Goal: Task Accomplishment & Management: Complete application form

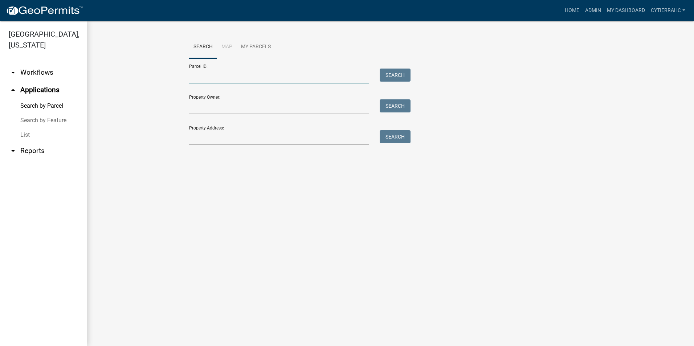
click at [242, 80] on input "Parcel ID:" at bounding box center [279, 76] width 180 height 15
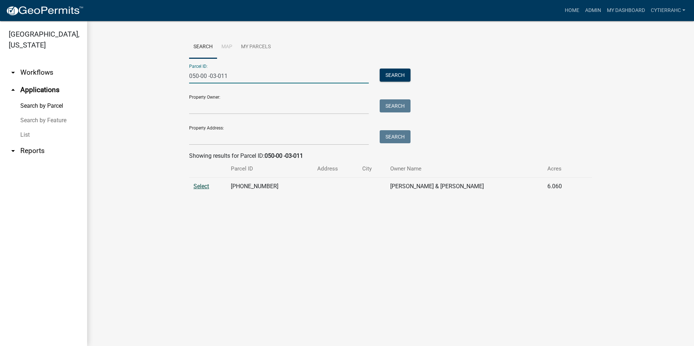
type input "050-00 -03-011"
click at [204, 189] on span "Select" at bounding box center [201, 186] width 16 height 7
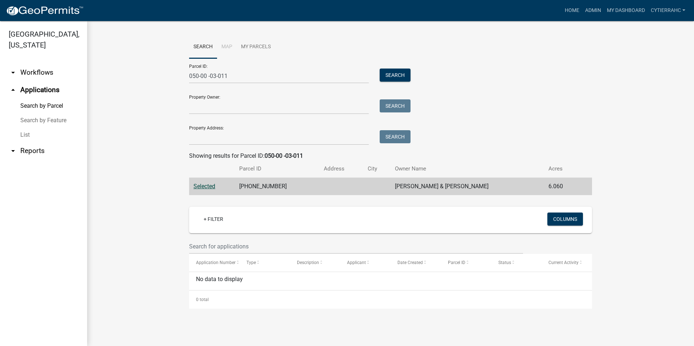
click at [294, 183] on td "[PHONE_NUMBER]" at bounding box center [277, 187] width 85 height 18
click at [268, 185] on td "[PHONE_NUMBER]" at bounding box center [277, 187] width 85 height 18
click at [266, 187] on td "[PHONE_NUMBER]" at bounding box center [277, 187] width 85 height 18
click at [249, 186] on td "[PHONE_NUMBER]" at bounding box center [277, 187] width 85 height 18
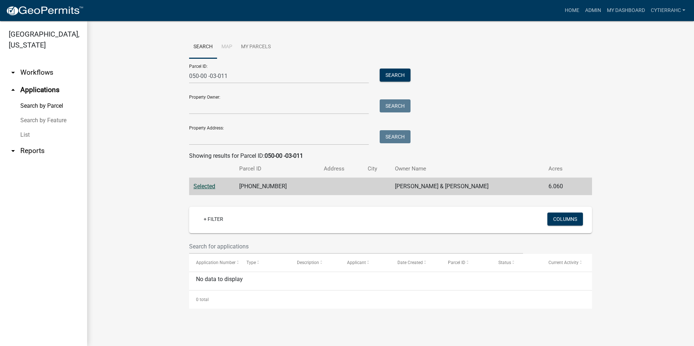
click at [538, 117] on div "Parcel ID: 050-00 -03-011 Search Property Owner: Search Property Address: Search" at bounding box center [390, 101] width 403 height 87
click at [395, 75] on button "Search" at bounding box center [395, 75] width 31 height 13
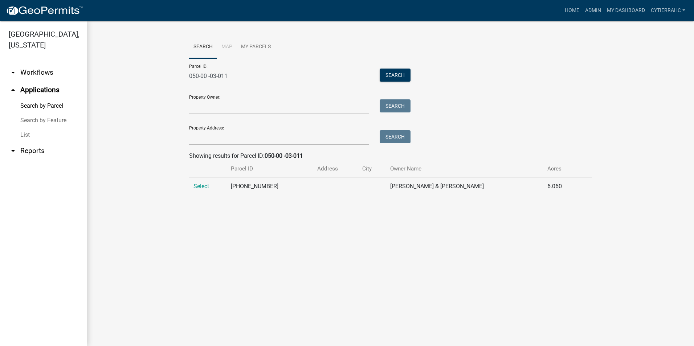
click at [427, 187] on td "[PERSON_NAME] & [PERSON_NAME]" at bounding box center [464, 187] width 157 height 18
click at [545, 186] on td "6.060" at bounding box center [561, 187] width 36 height 18
click at [202, 186] on span "Select" at bounding box center [201, 186] width 16 height 7
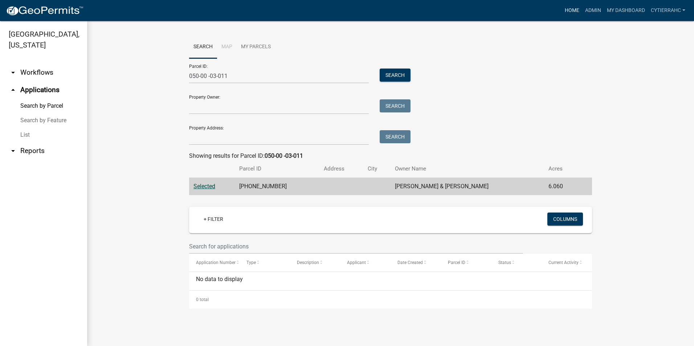
click at [568, 7] on link "Home" at bounding box center [572, 11] width 20 height 14
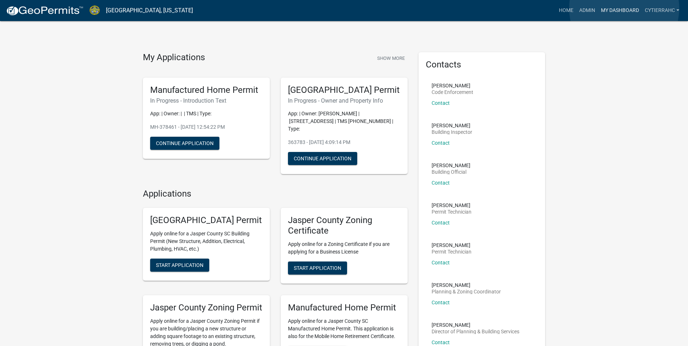
click at [625, 8] on link "My Dashboard" at bounding box center [620, 11] width 44 height 14
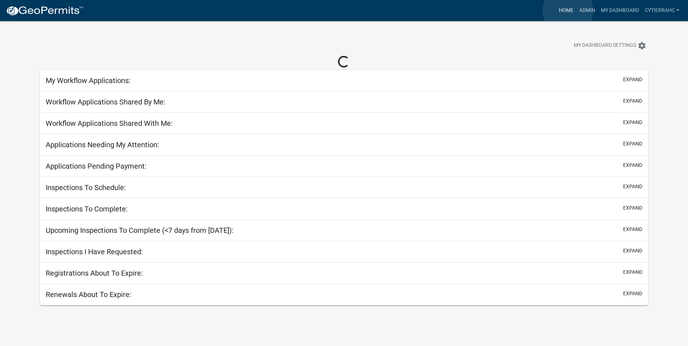
click at [568, 11] on link "Home" at bounding box center [566, 11] width 20 height 14
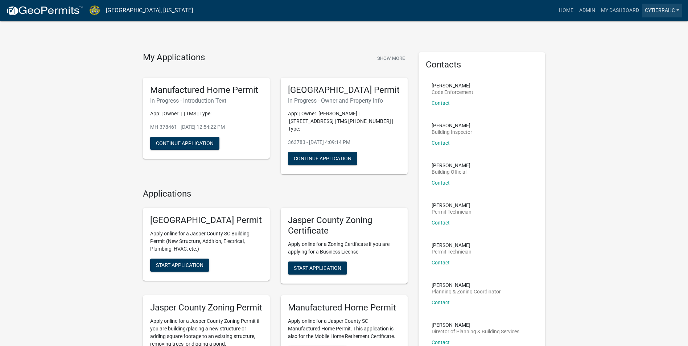
click at [664, 11] on link "cytierrahc" at bounding box center [662, 11] width 40 height 14
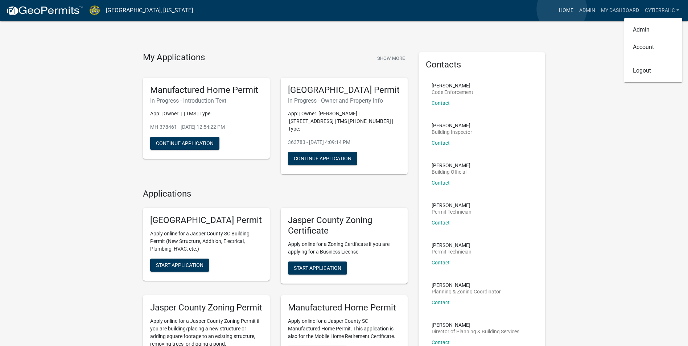
click at [562, 9] on link "Home" at bounding box center [566, 11] width 20 height 14
click at [565, 9] on link "Home" at bounding box center [566, 11] width 20 height 14
click at [582, 8] on link "Admin" at bounding box center [588, 11] width 22 height 14
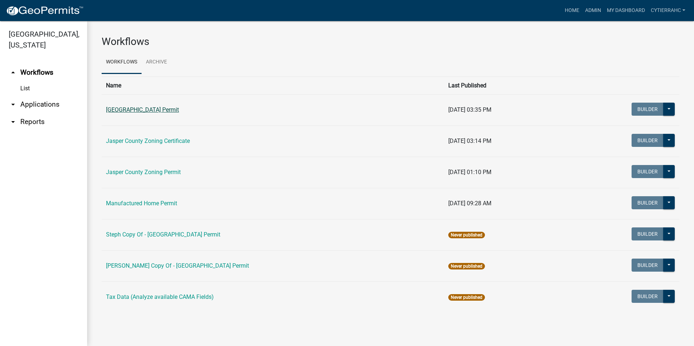
click at [134, 111] on link "[GEOGRAPHIC_DATA] Permit" at bounding box center [142, 109] width 73 height 7
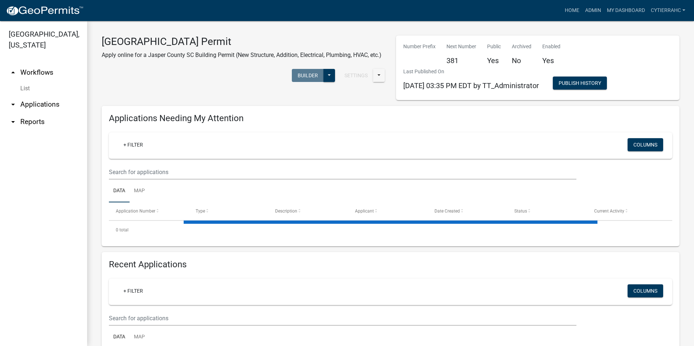
click at [59, 106] on link "arrow_drop_down Applications" at bounding box center [43, 104] width 87 height 17
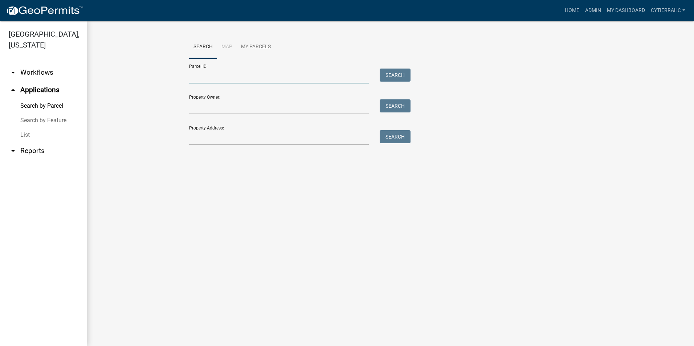
click at [233, 77] on input "Parcel ID:" at bounding box center [279, 76] width 180 height 15
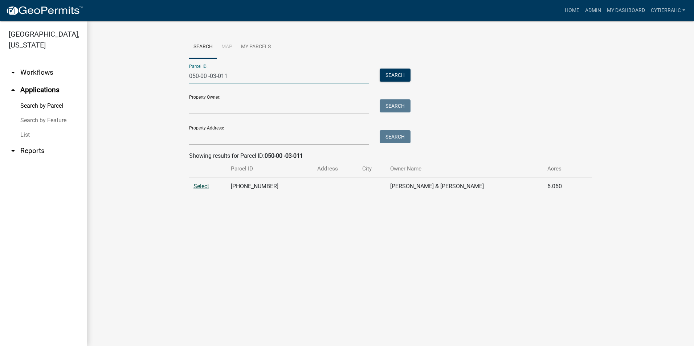
type input "050-00 -03-011"
click at [202, 186] on span "Select" at bounding box center [201, 186] width 16 height 7
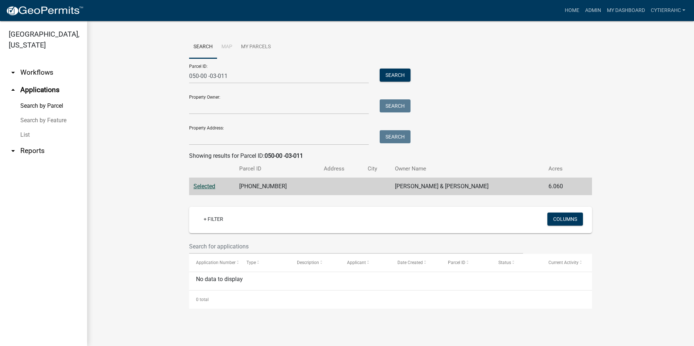
click at [557, 187] on td "6.060" at bounding box center [561, 187] width 35 height 18
click at [498, 96] on div "Parcel ID: 050-00 -03-011 Search Property Owner: Search Property Address: Search" at bounding box center [390, 101] width 403 height 87
